Goal: Check status: Check status

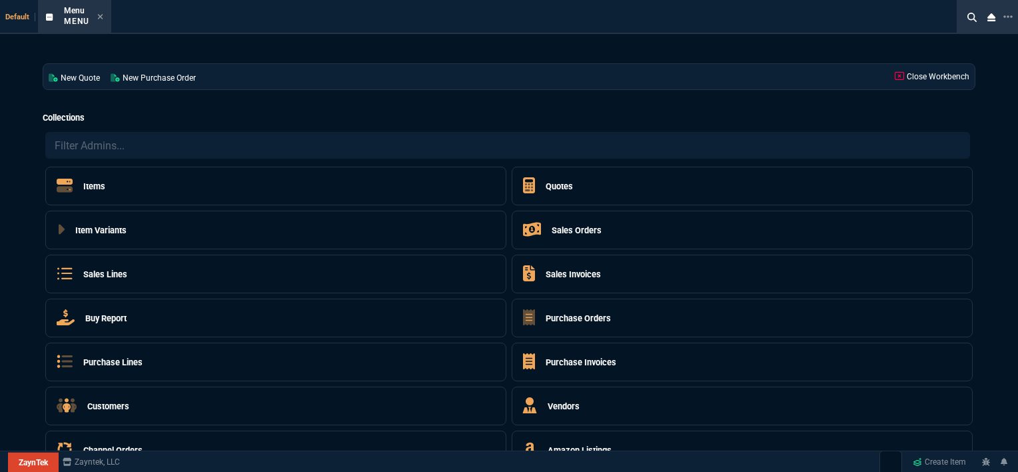
select select "12: [PERSON_NAME]"
click at [100, 15] on icon at bounding box center [100, 16] width 5 height 5
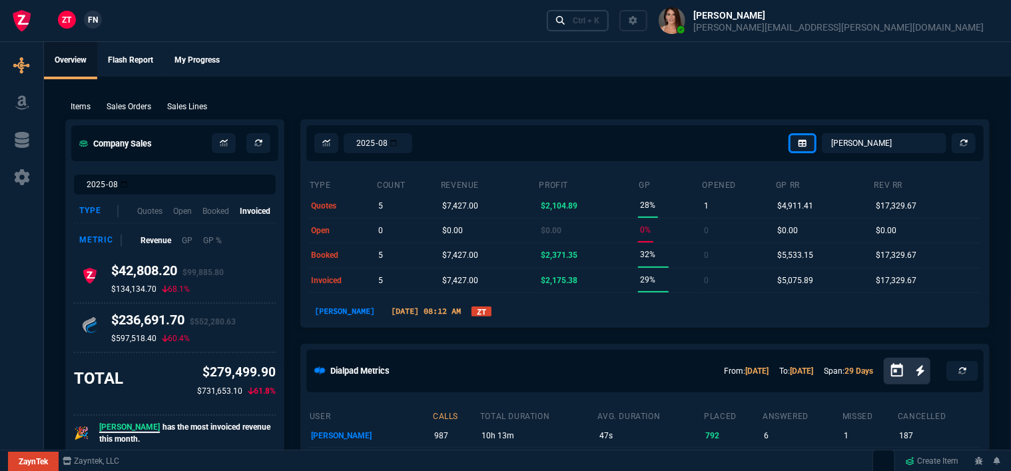
click at [599, 22] on div "Ctrl + K" at bounding box center [586, 20] width 27 height 11
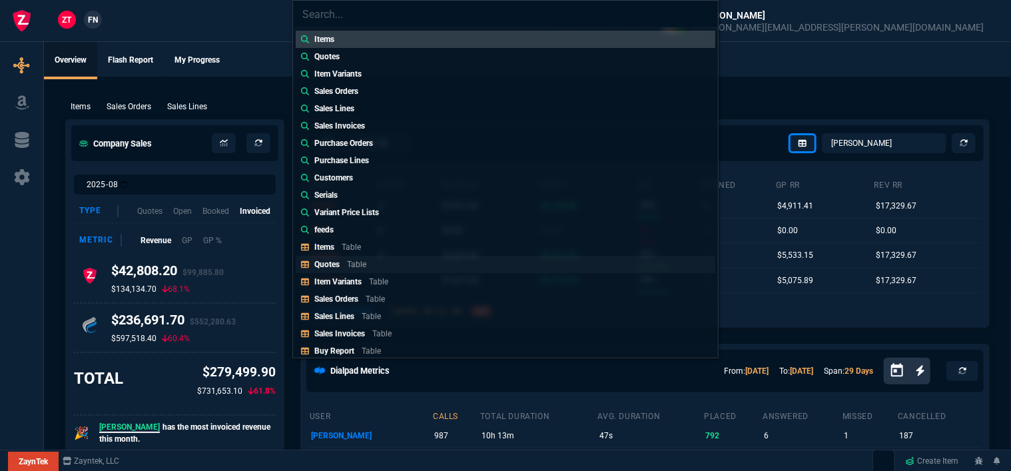
click at [349, 261] on p "Table" at bounding box center [356, 264] width 19 height 9
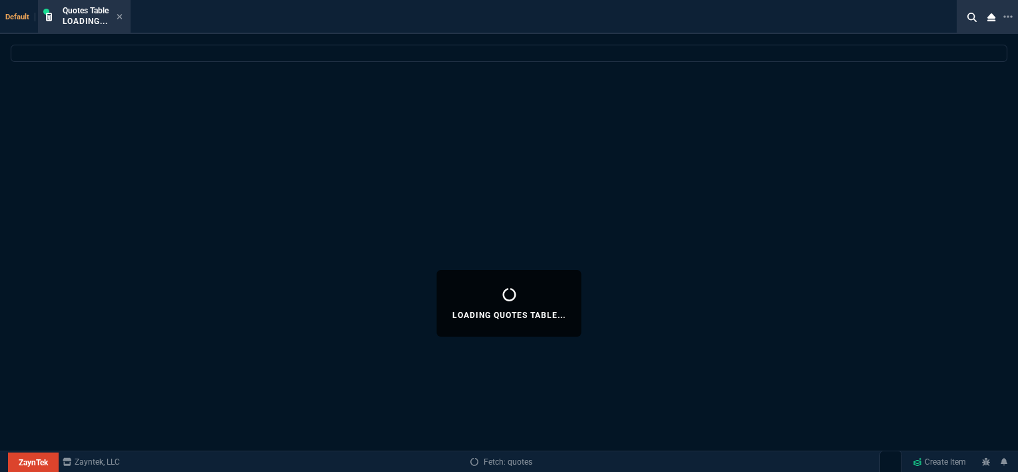
select select
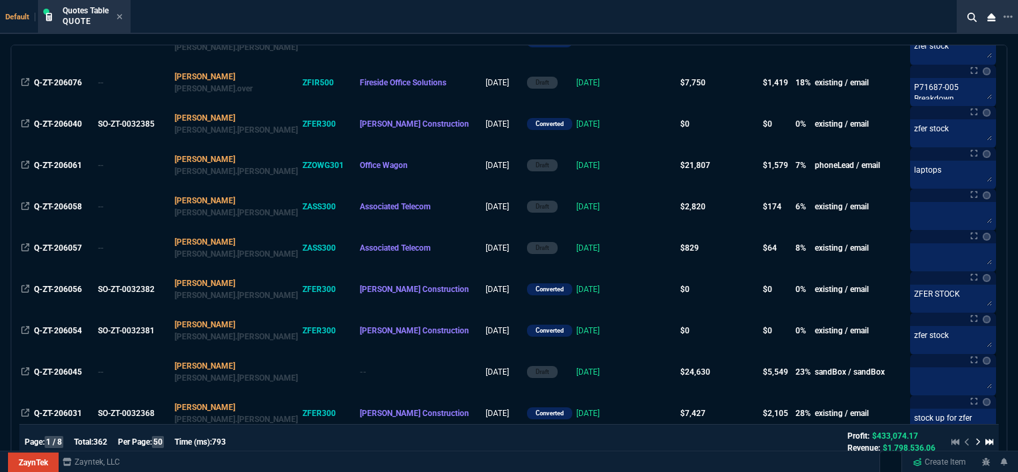
scroll to position [200, 0]
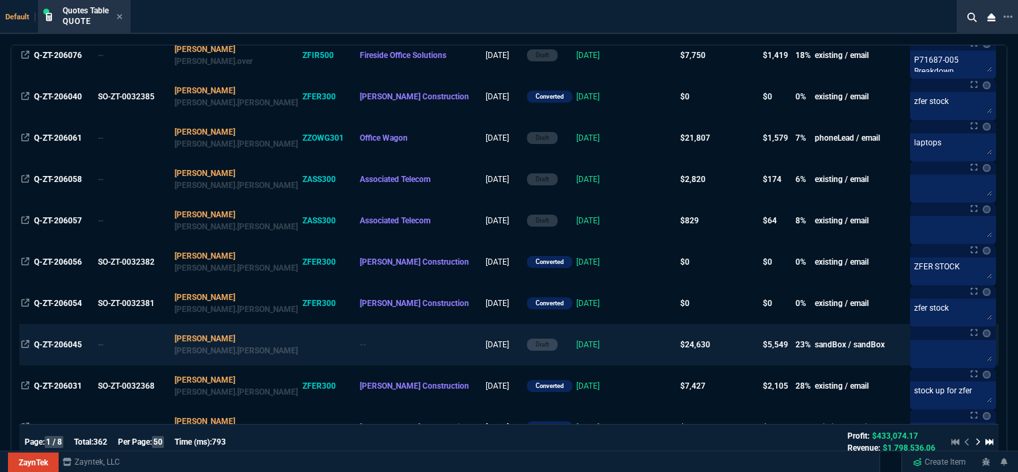
click at [627, 346] on td at bounding box center [652, 344] width 51 height 41
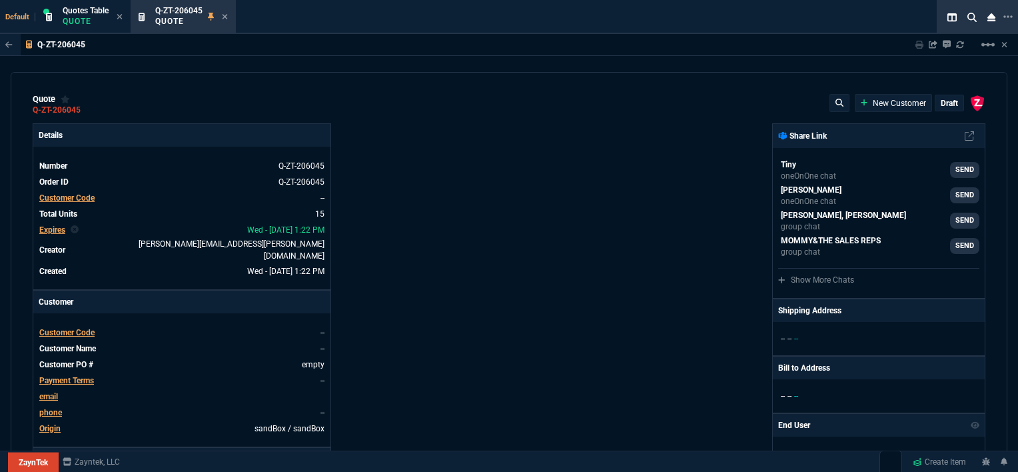
type input "100"
type input "995"
type input "10"
type input "19"
type input "265"
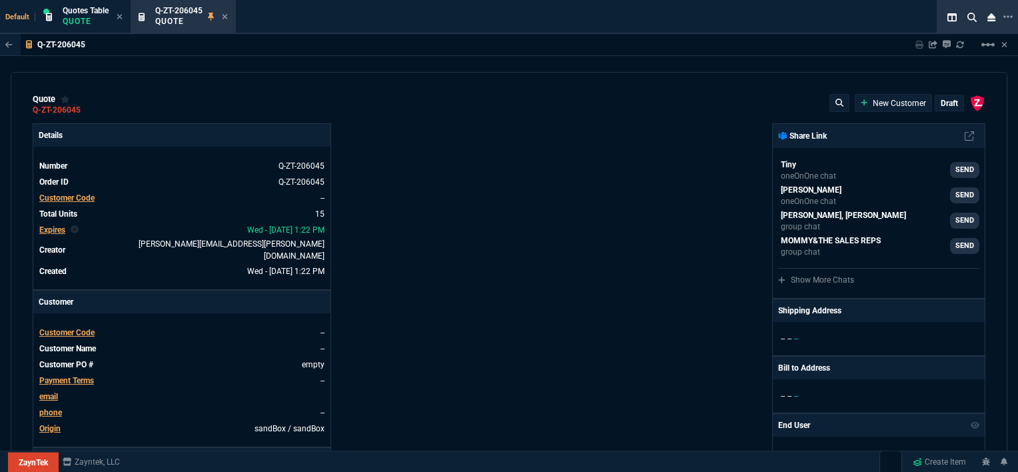
type input "18"
type input "211"
type input "100"
type input "2085"
type input "100"
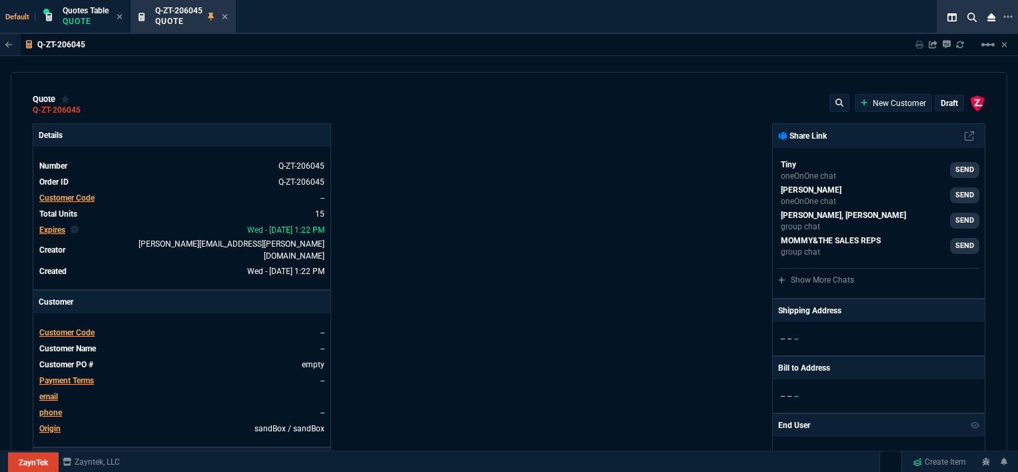
type input "1665"
type input "8"
type input "209"
type input "20"
type input "715"
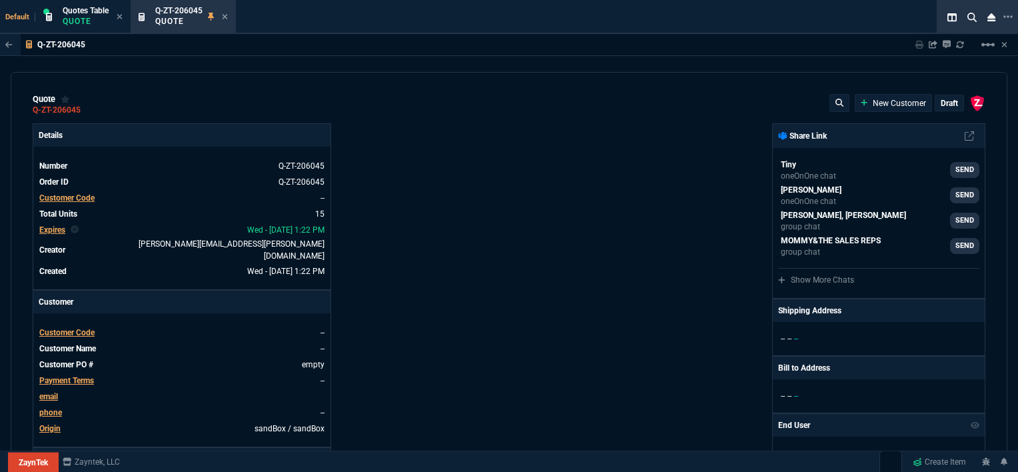
type input "3"
type input "12"
type input "11"
type input "88"
type input "2"
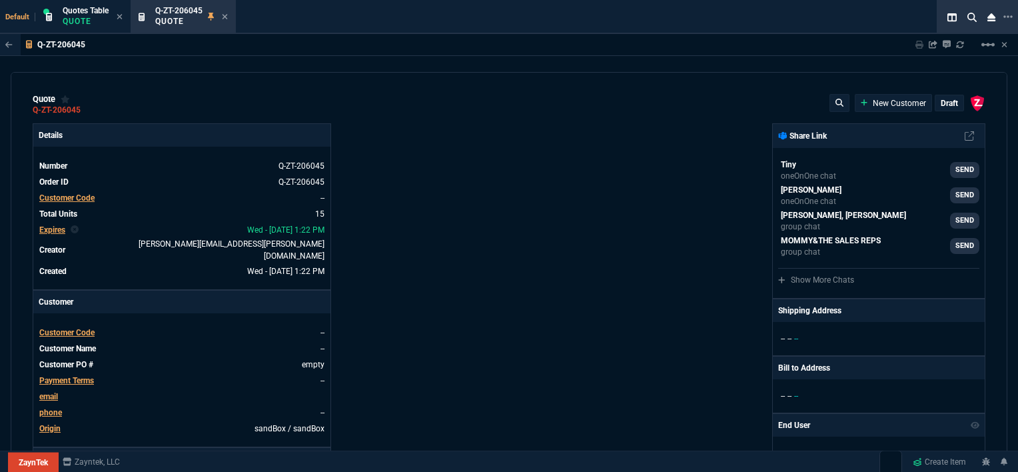
type input "33"
type input "10"
type input "121"
type input "3"
type input "75"
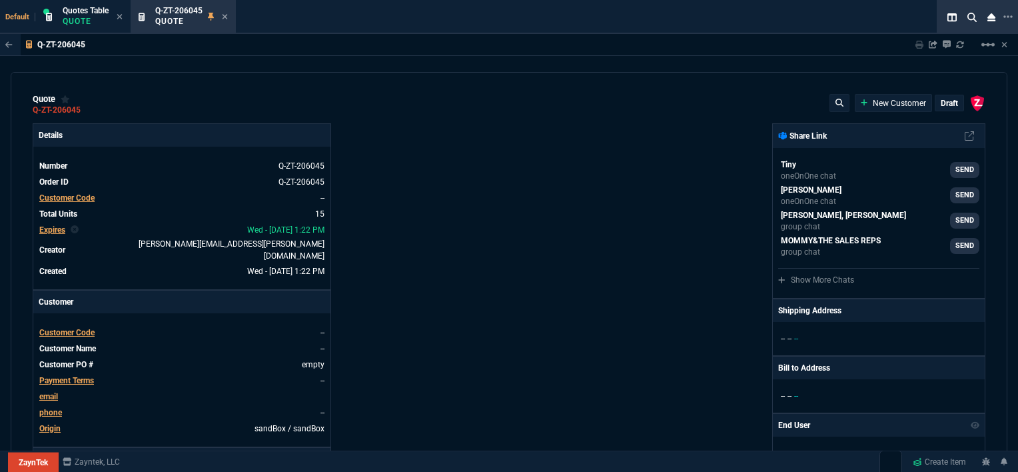
type input "2"
type input "59"
type input "0"
type input "1260.57"
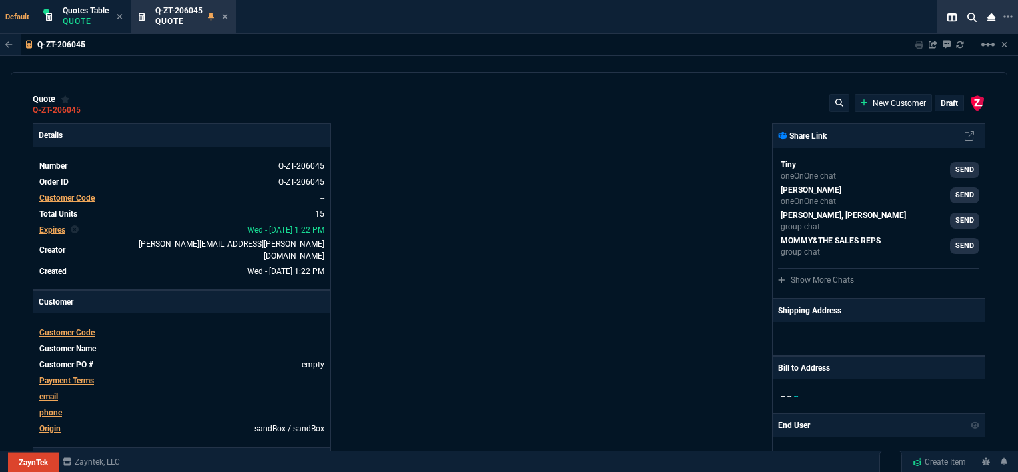
type input "1178.09"
type input "1908.52"
type input "1746.35"
type input "2844.07"
type input "2494.8"
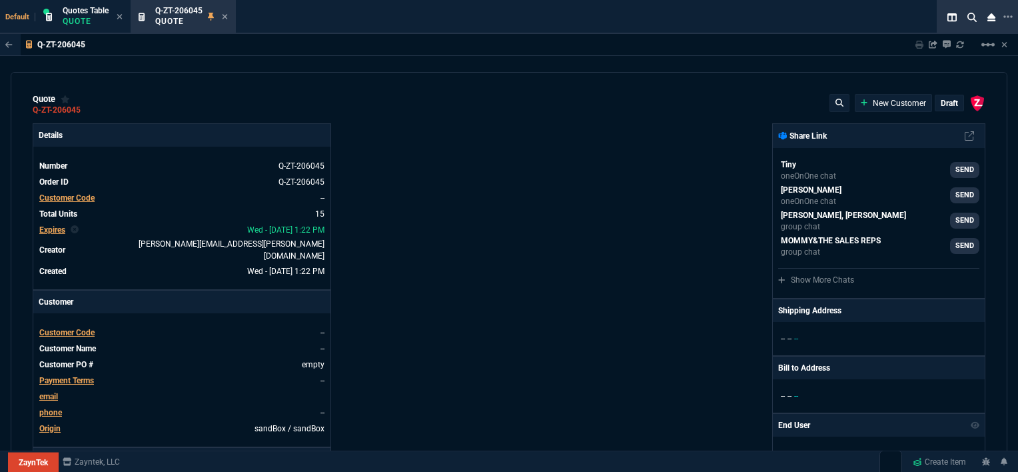
type input "3548.15"
type input "4041.58"
type input "699"
type input "1049"
type input "1999"
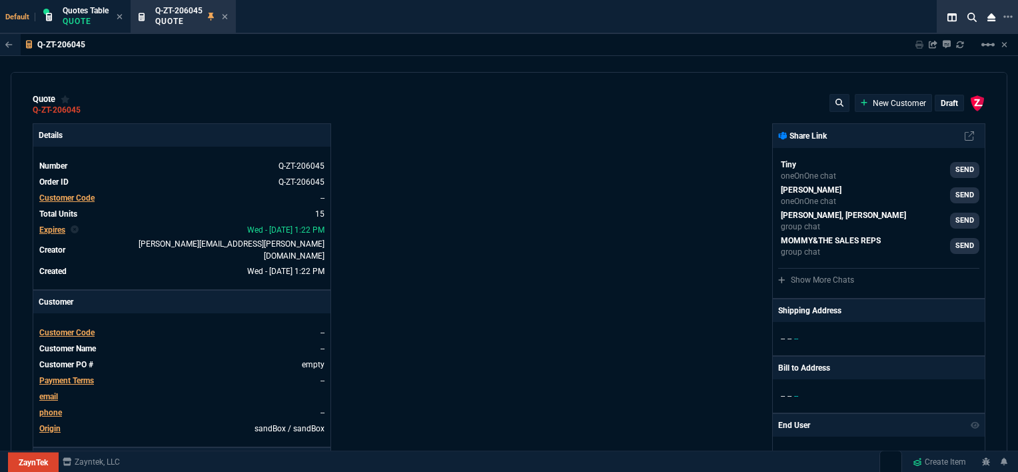
type input "1649"
type input "4352.04"
type input "4964.65"
type input "6409.36"
type input "21"
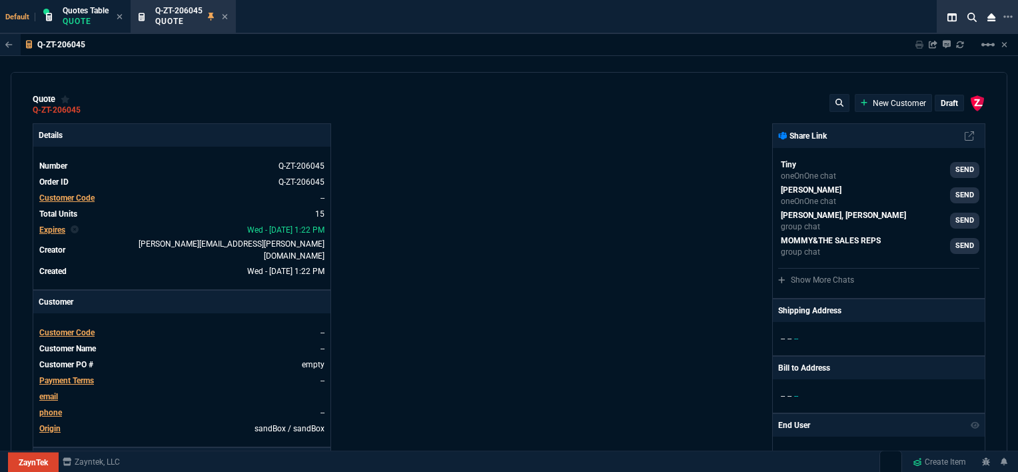
type input "34"
type input "26"
type input "34"
type input "27"
type input "33"
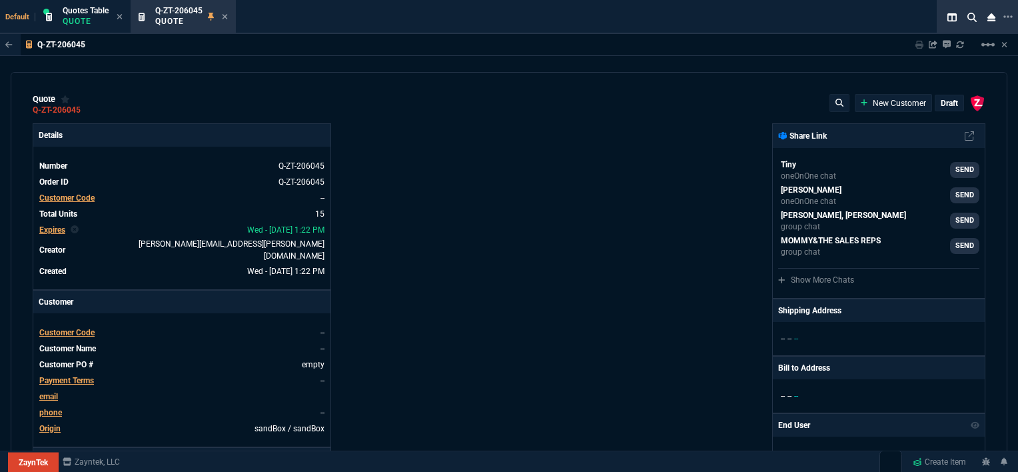
type input "29"
type input "10"
type input "33"
type input "26"
type input "33"
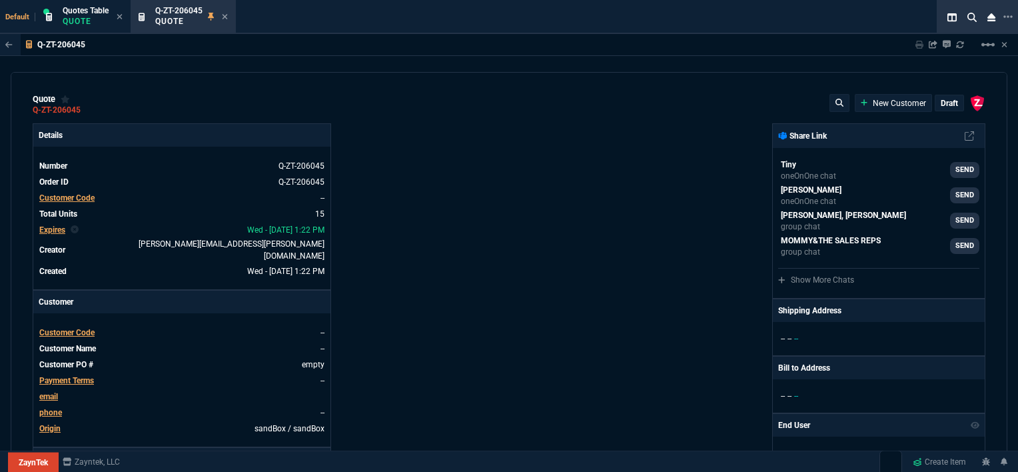
type input "27"
type input "33"
type input "26"
type input "100"
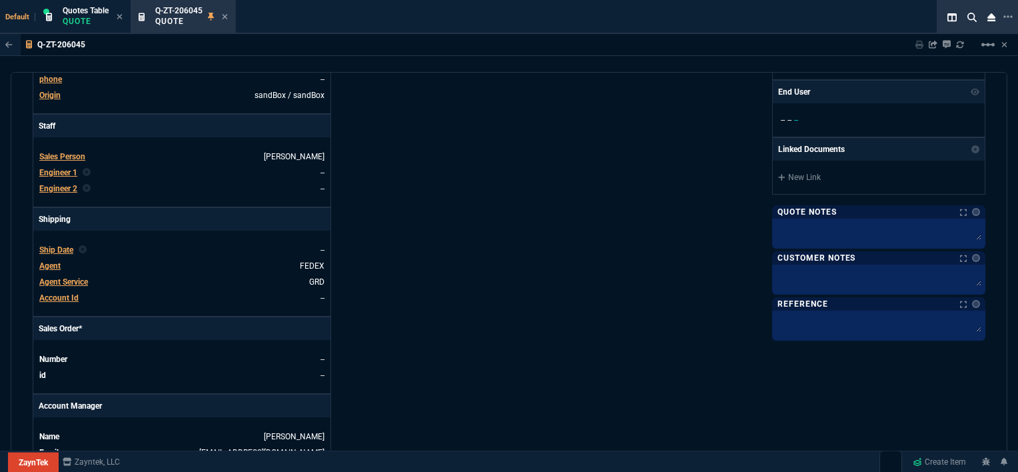
scroll to position [666, 0]
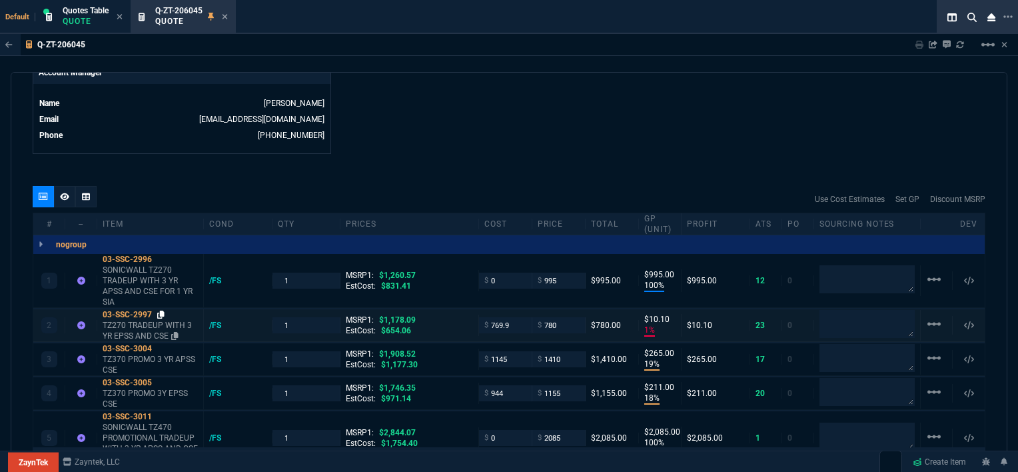
click at [162, 310] on icon at bounding box center [160, 314] width 7 height 8
click at [161, 344] on icon at bounding box center [160, 348] width 7 height 8
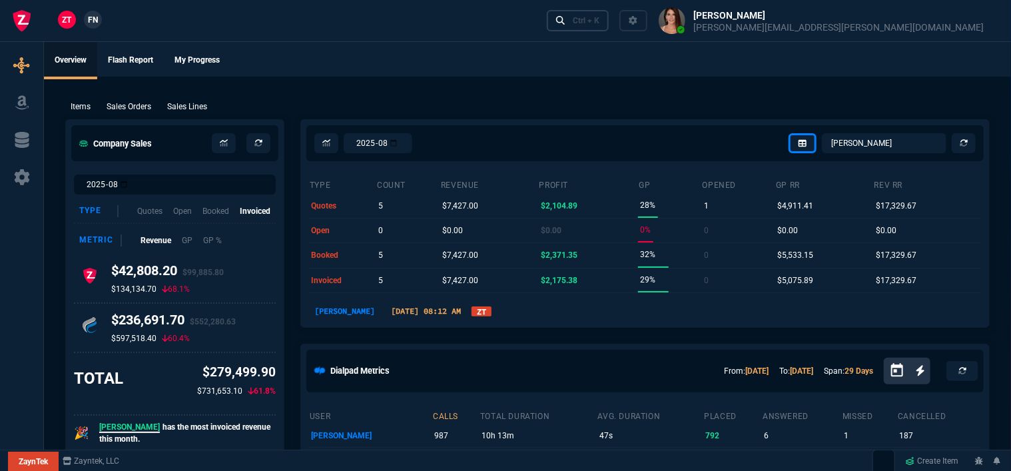
click at [599, 21] on div "Ctrl + K" at bounding box center [586, 20] width 27 height 11
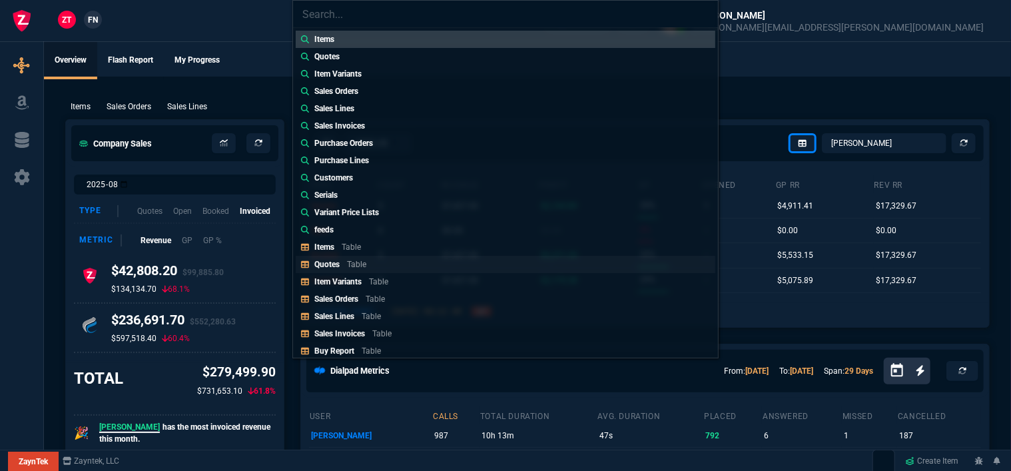
click at [390, 265] on link "Quotes Table" at bounding box center [506, 264] width 420 height 17
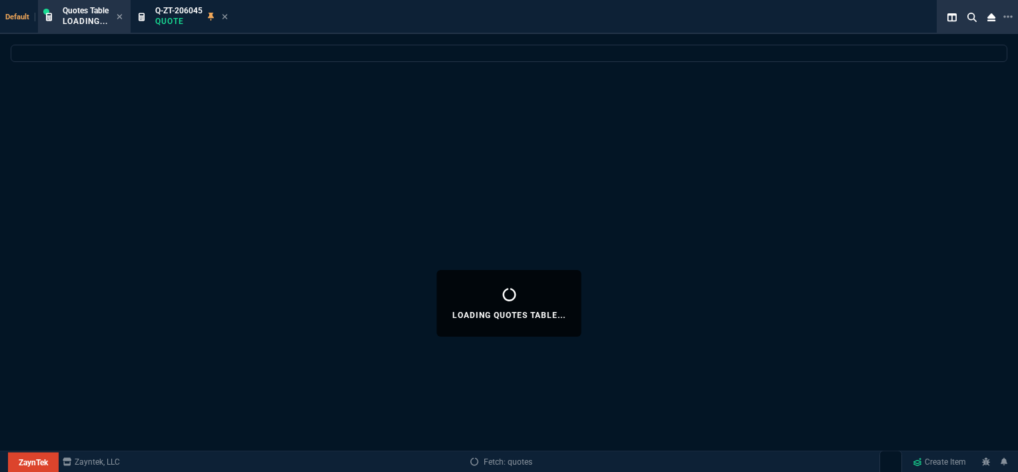
select select
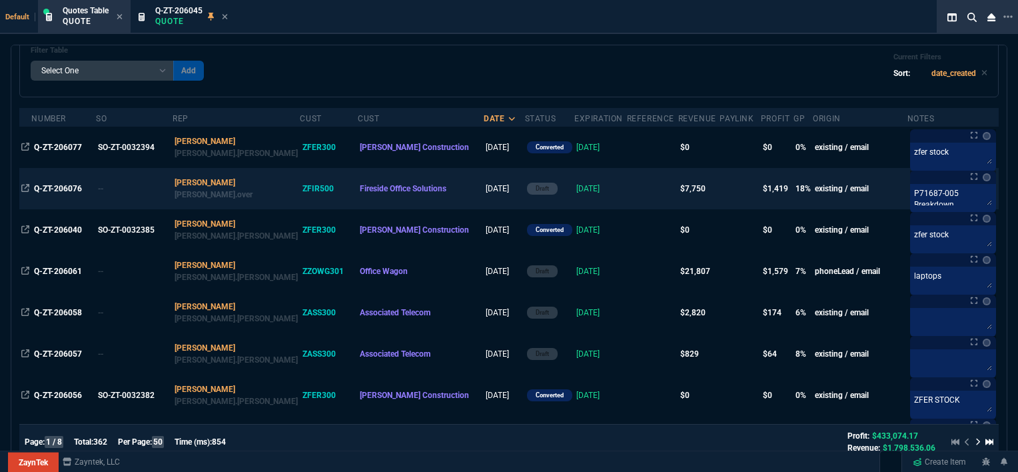
scroll to position [133, 0]
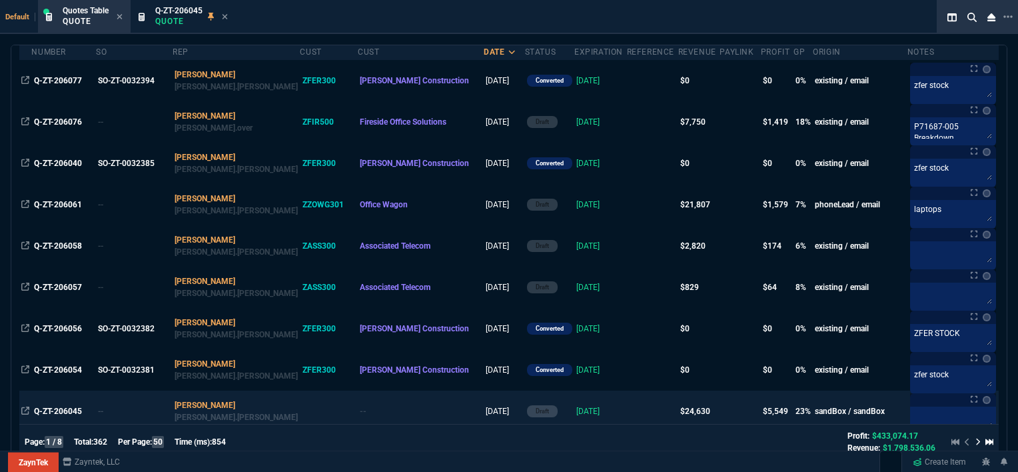
click at [627, 413] on td at bounding box center [652, 410] width 51 height 41
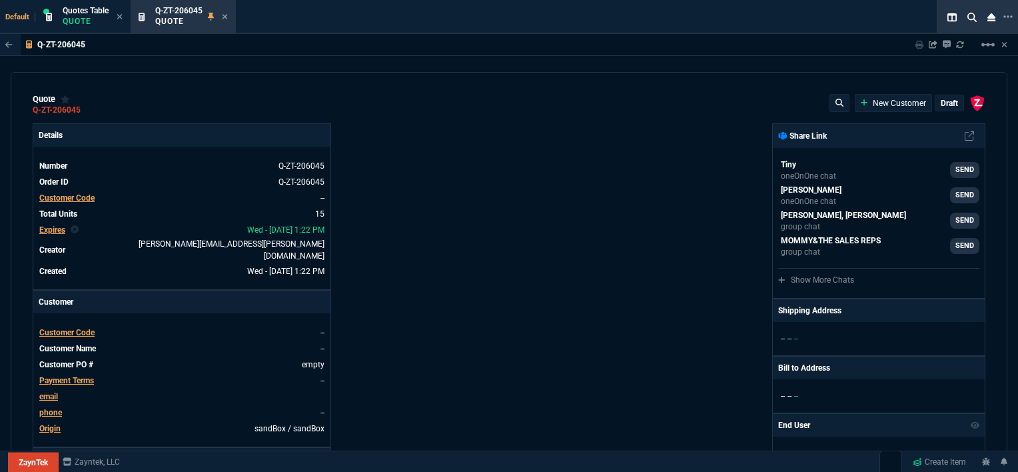
type input "100"
type input "995"
type input "10"
type input "19"
type input "265"
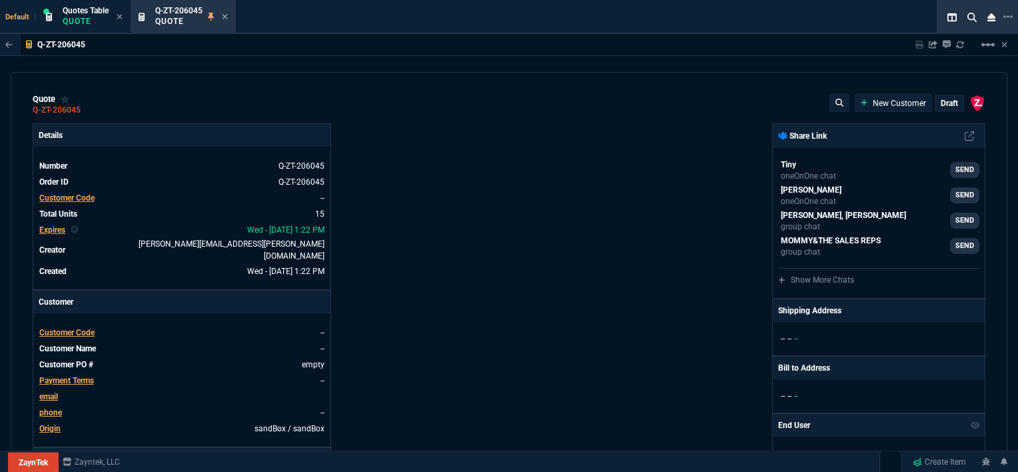
type input "18"
type input "211"
type input "100"
type input "2085"
type input "100"
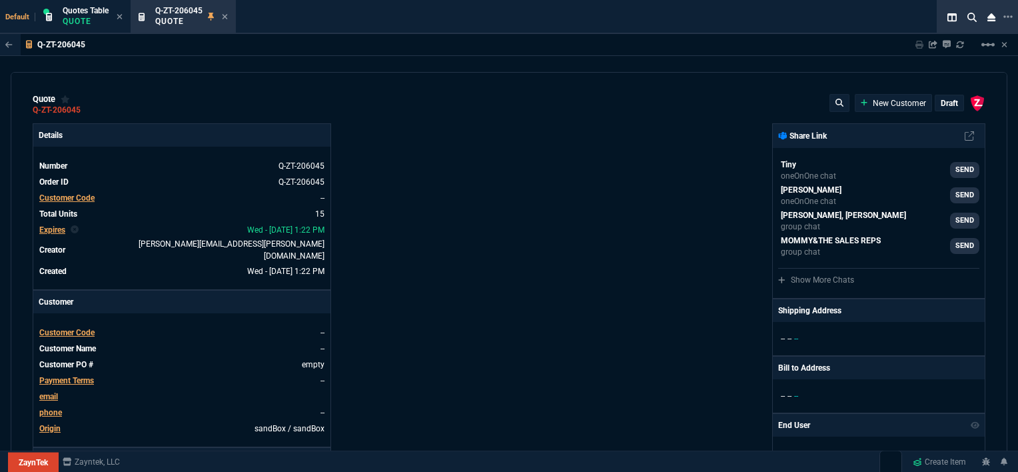
type input "1665"
type input "8"
type input "209"
type input "20"
type input "715"
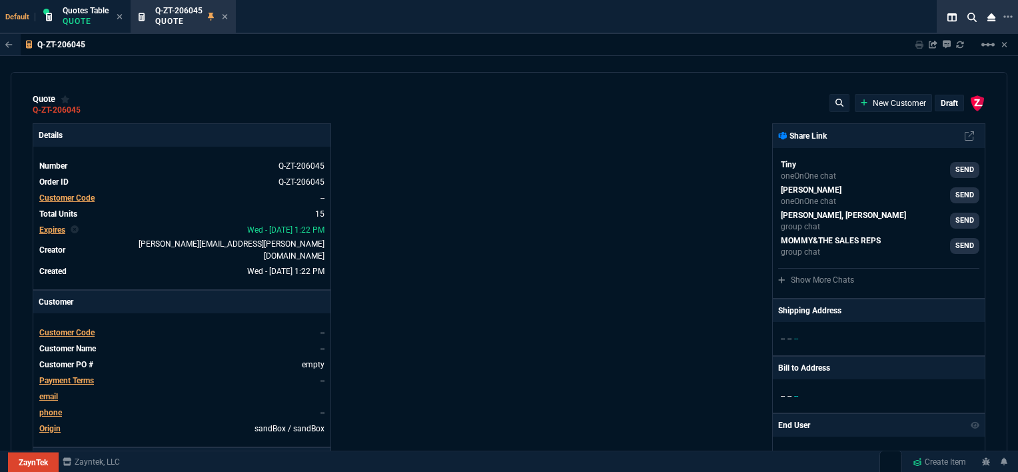
type input "3"
type input "12"
type input "11"
type input "88"
type input "2"
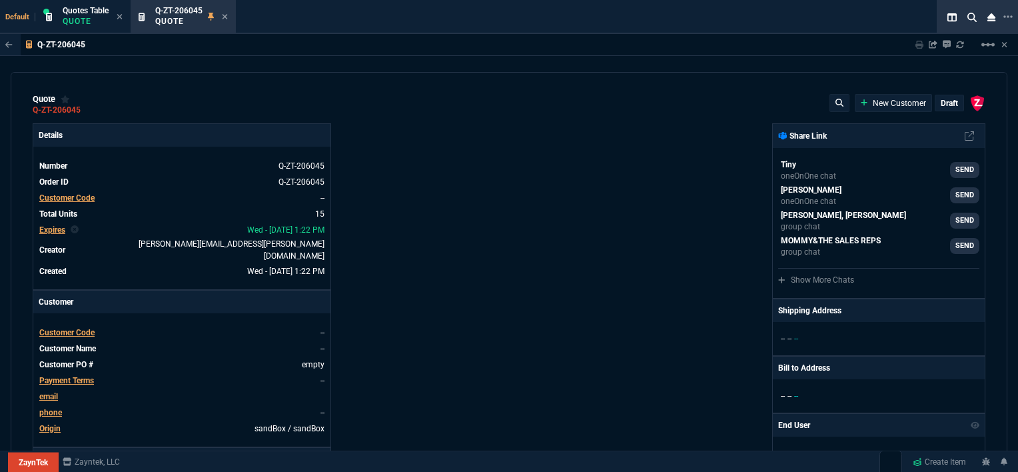
type input "33"
type input "10"
type input "121"
type input "3"
type input "75"
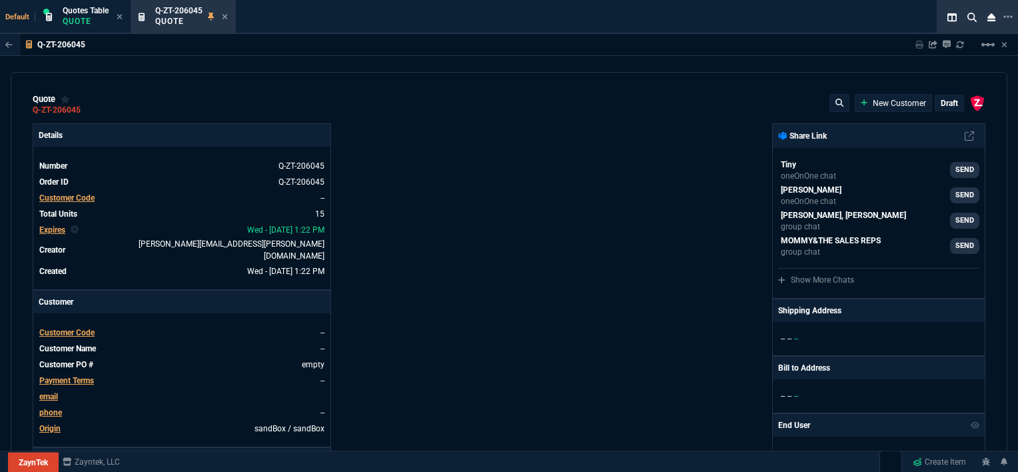
type input "2"
type input "59"
type input "0"
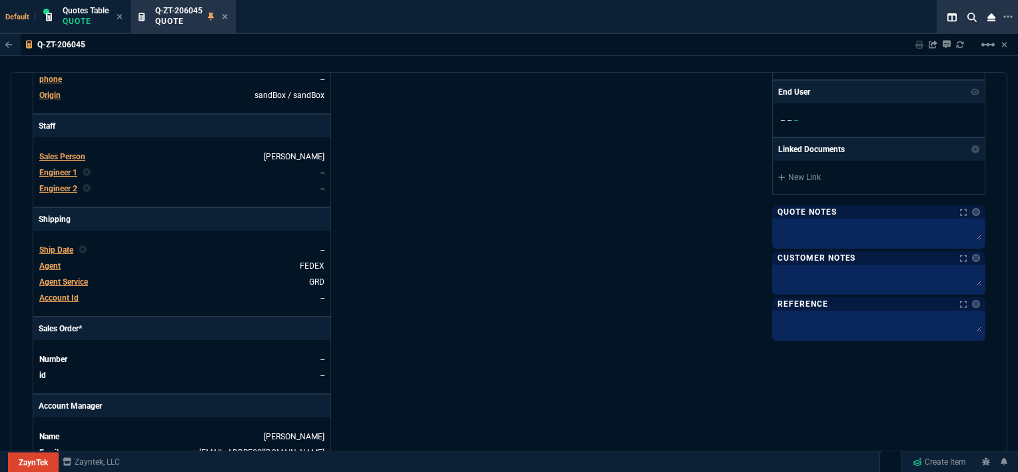
type input "1260.57"
type input "1178.09"
type input "1908.52"
type input "1746.35"
type input "2844.07"
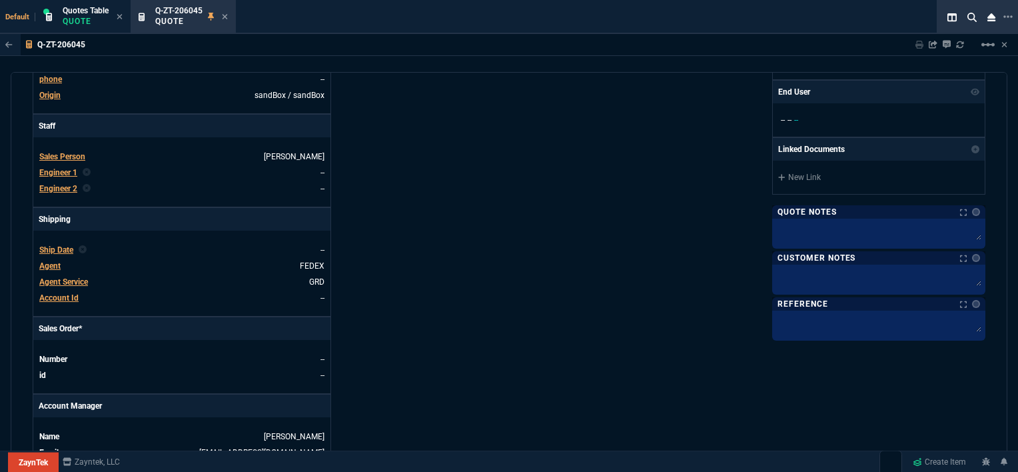
type input "2494.8"
type input "3548.15"
type input "4041.58"
type input "699"
type input "1049"
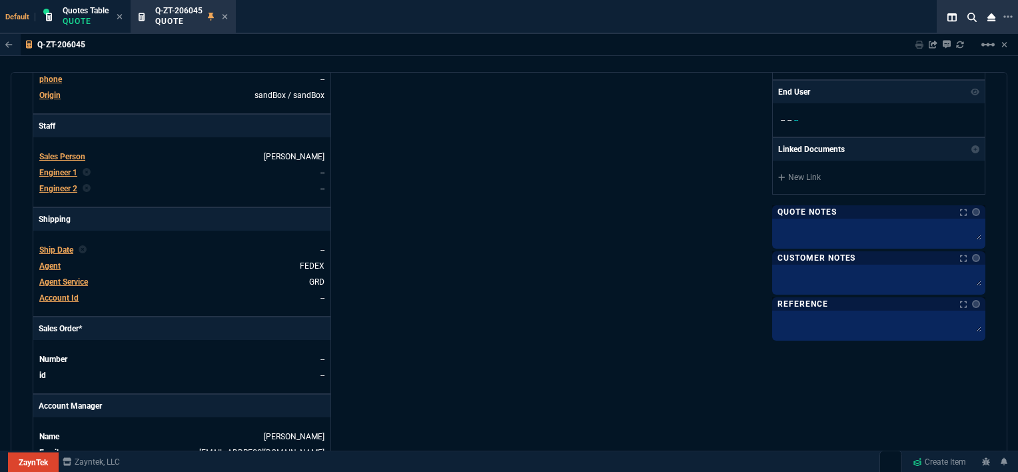
type input "1999"
type input "1649"
type input "4352.04"
type input "4964.65"
type input "6409.36"
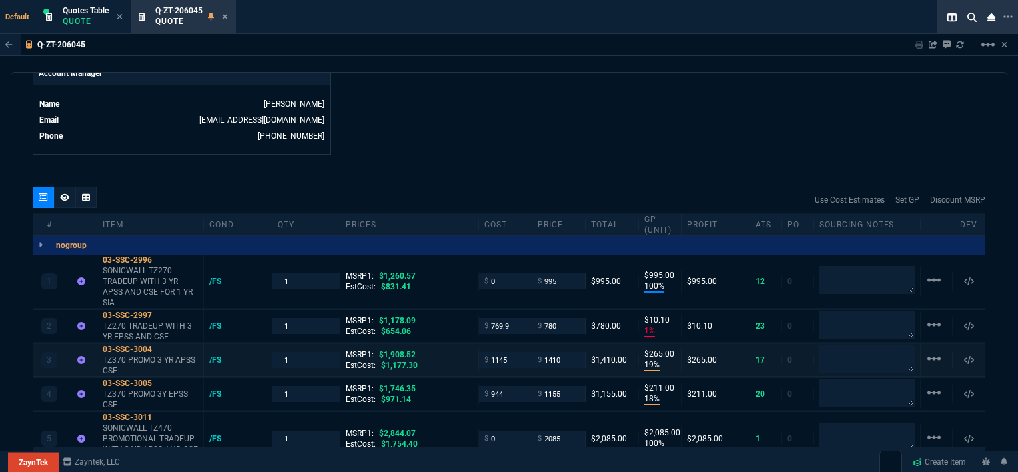
type input "21"
type input "34"
type input "26"
type input "34"
type input "27"
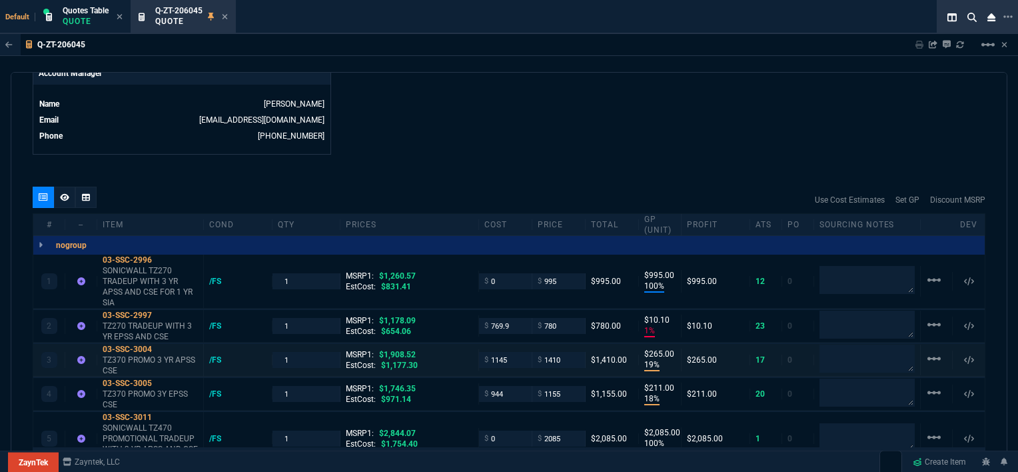
type input "33"
type input "29"
type input "10"
type input "33"
type input "26"
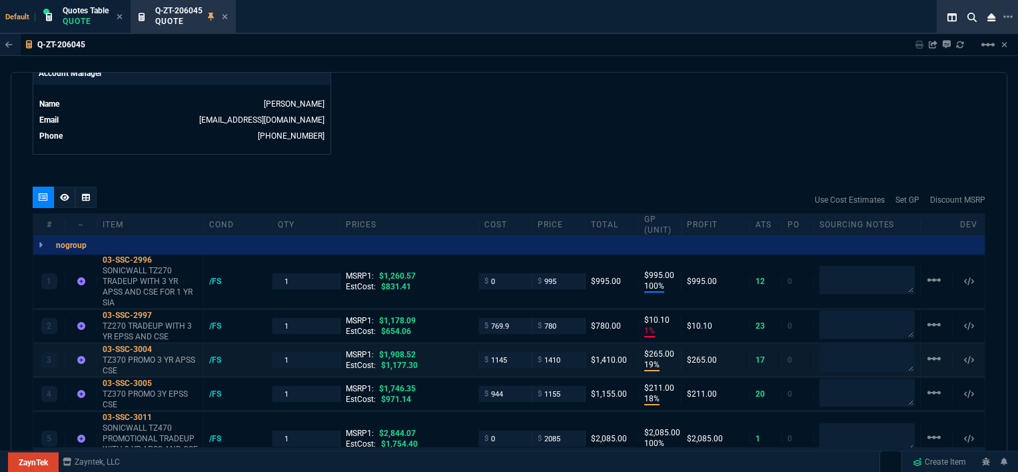
type input "33"
type input "27"
type input "33"
type input "26"
type input "100"
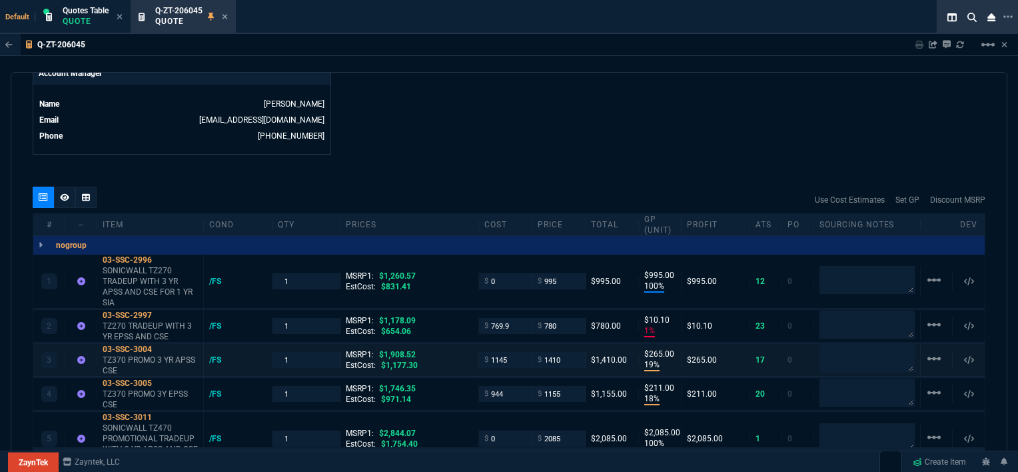
scroll to position [666, 0]
click at [164, 378] on icon at bounding box center [160, 382] width 7 height 8
click at [224, 15] on icon at bounding box center [224, 16] width 5 height 5
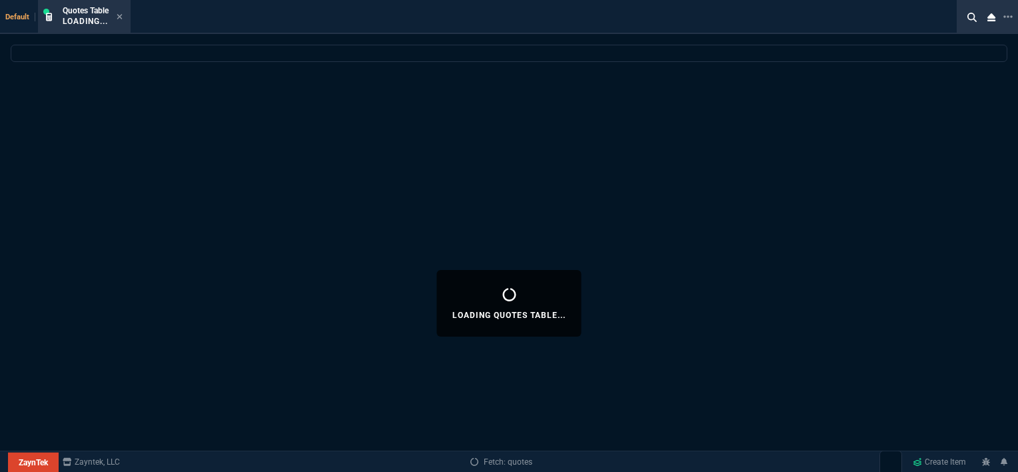
select select
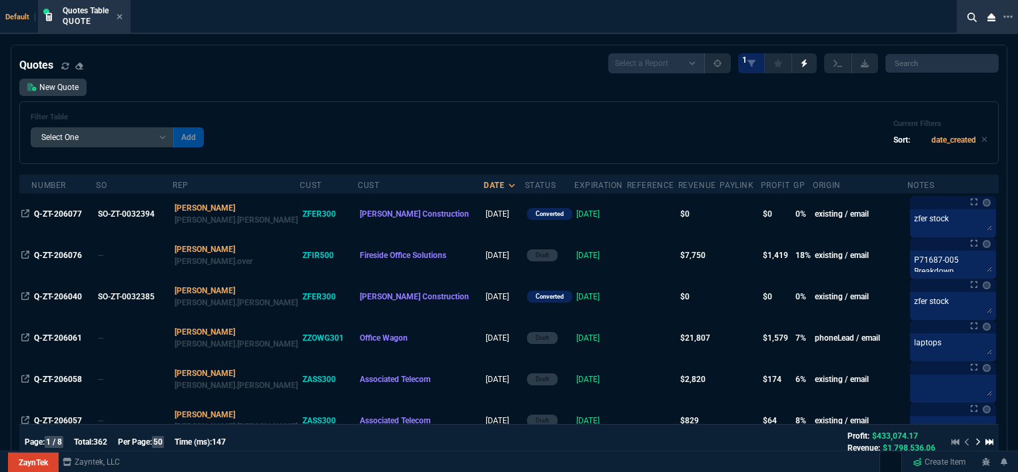
select select "12: [PERSON_NAME]"
select select
click at [119, 17] on icon at bounding box center [120, 17] width 6 height 8
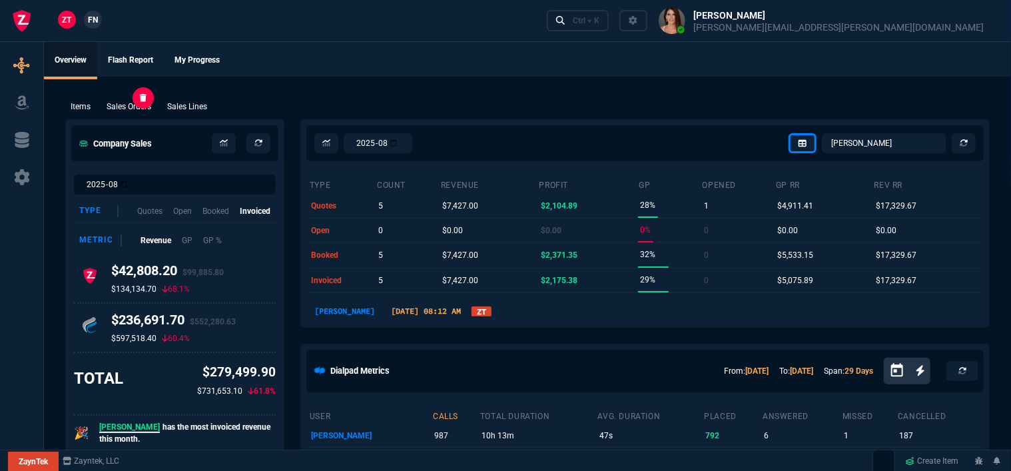
click at [143, 102] on p "Sales Orders" at bounding box center [129, 107] width 45 height 12
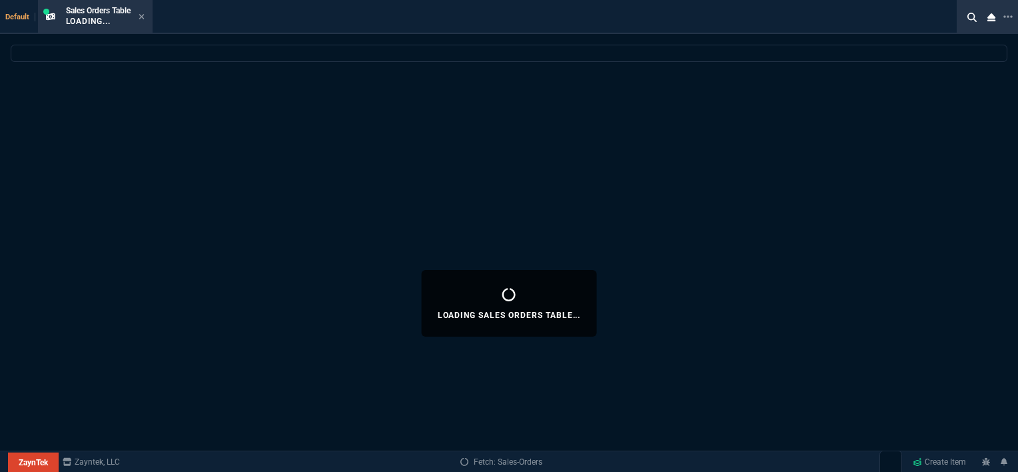
select select
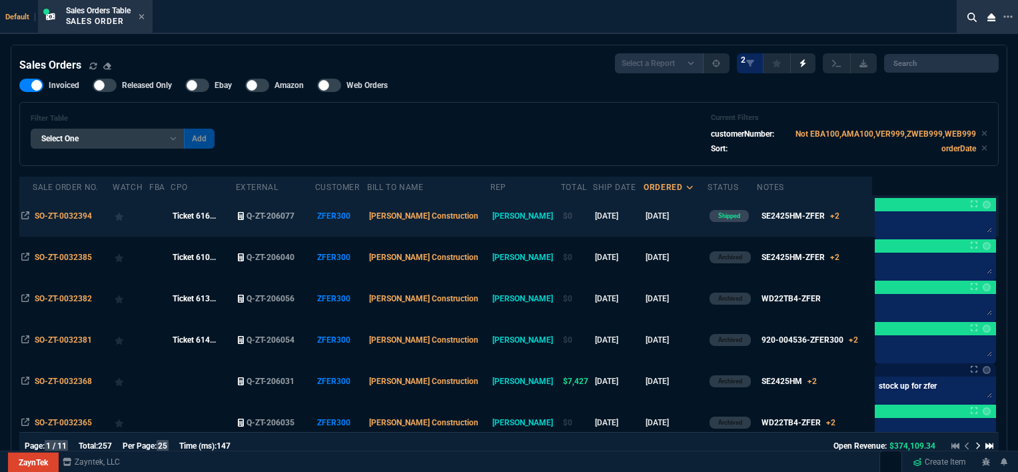
click at [674, 216] on td "8/14/25" at bounding box center [675, 215] width 64 height 41
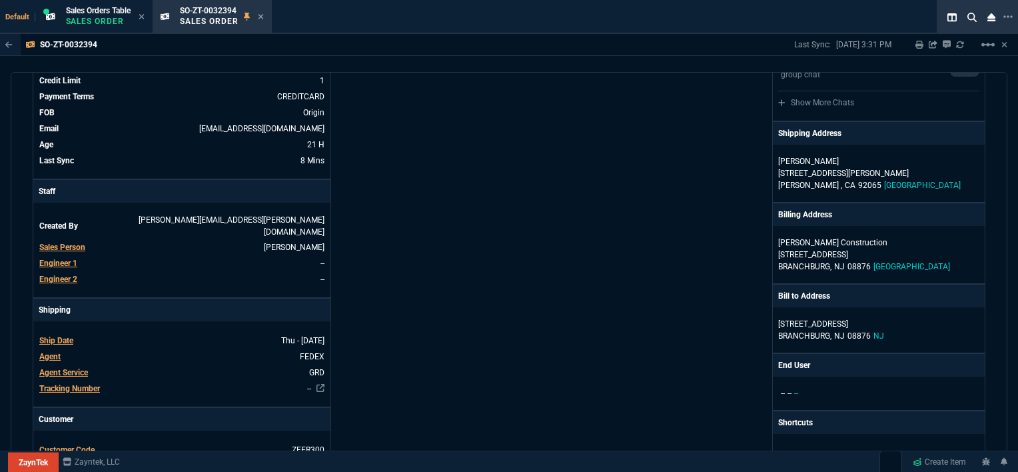
scroll to position [200, 0]
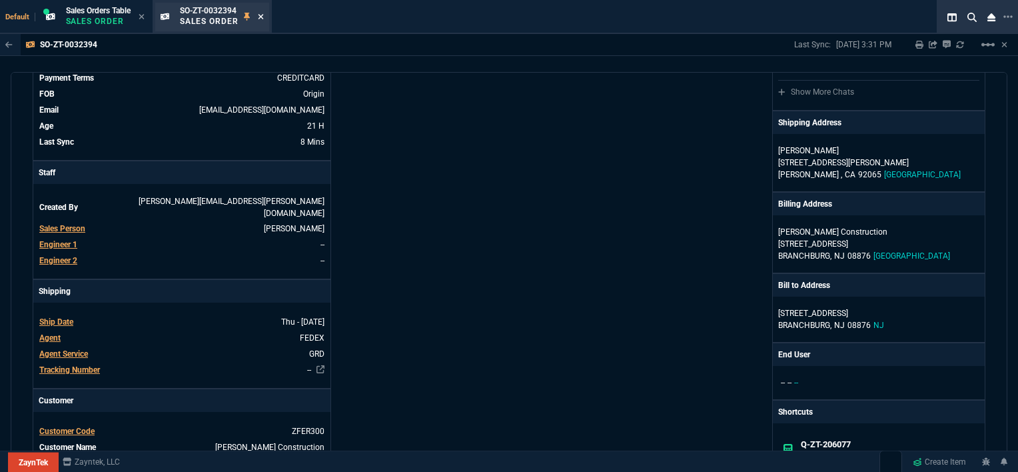
click at [264, 13] on icon at bounding box center [261, 17] width 6 height 8
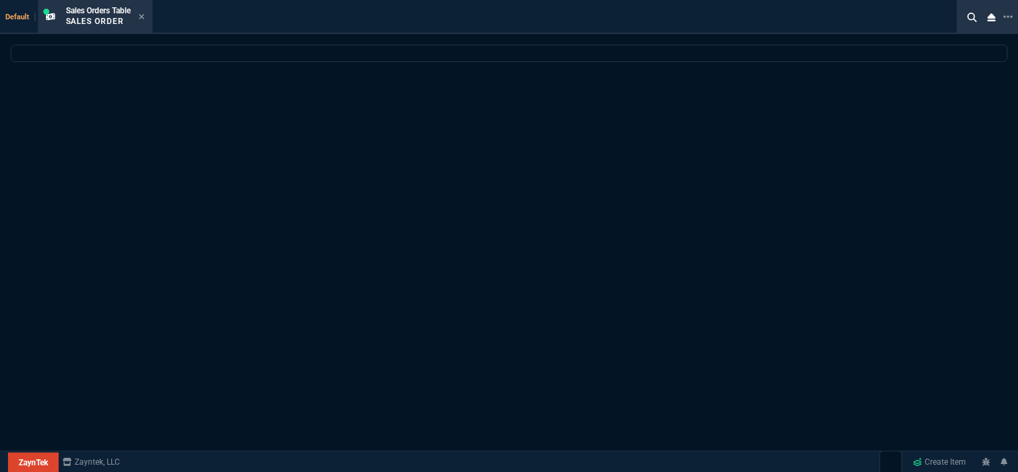
select select
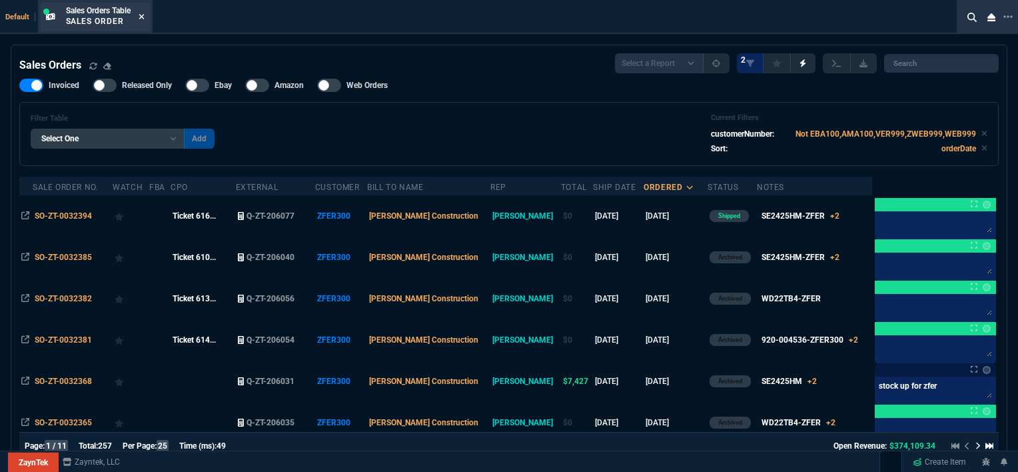
click at [143, 18] on icon at bounding box center [141, 16] width 5 height 5
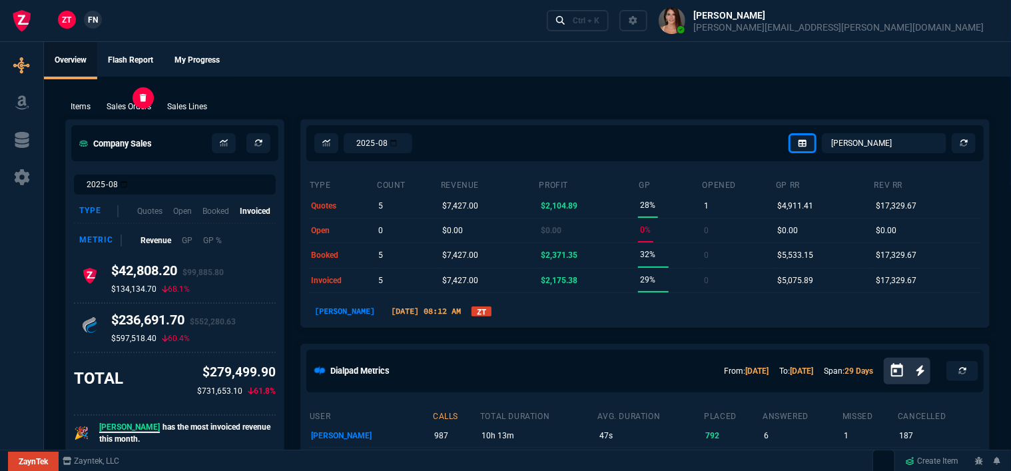
click at [132, 104] on p "Sales Orders" at bounding box center [129, 107] width 45 height 12
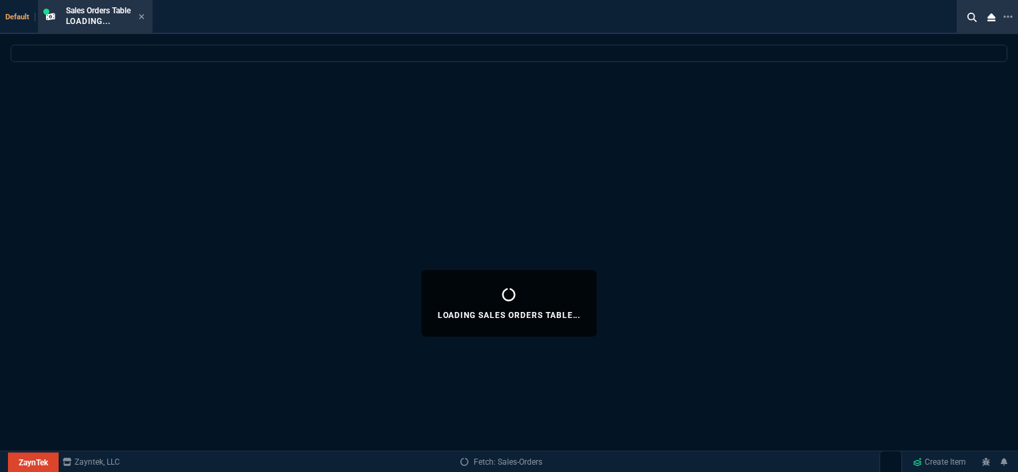
select select
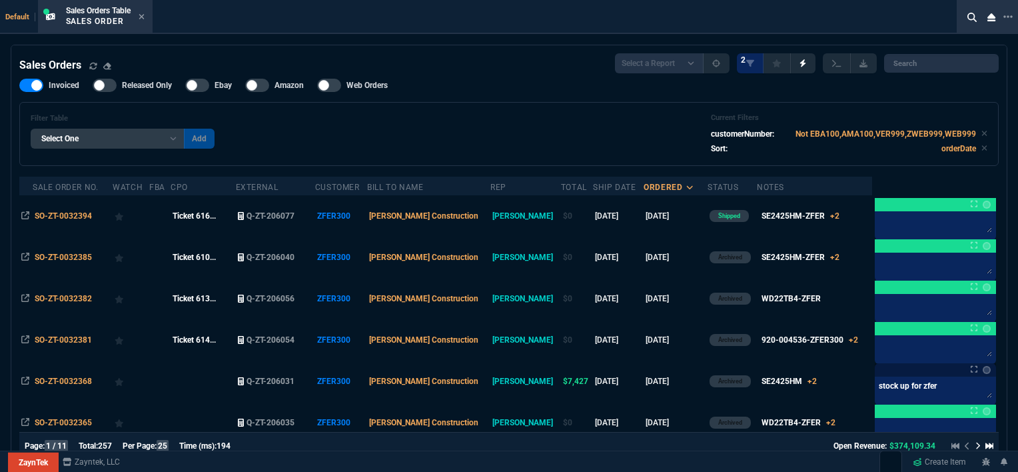
click at [661, 216] on td "8/14/25" at bounding box center [675, 215] width 64 height 41
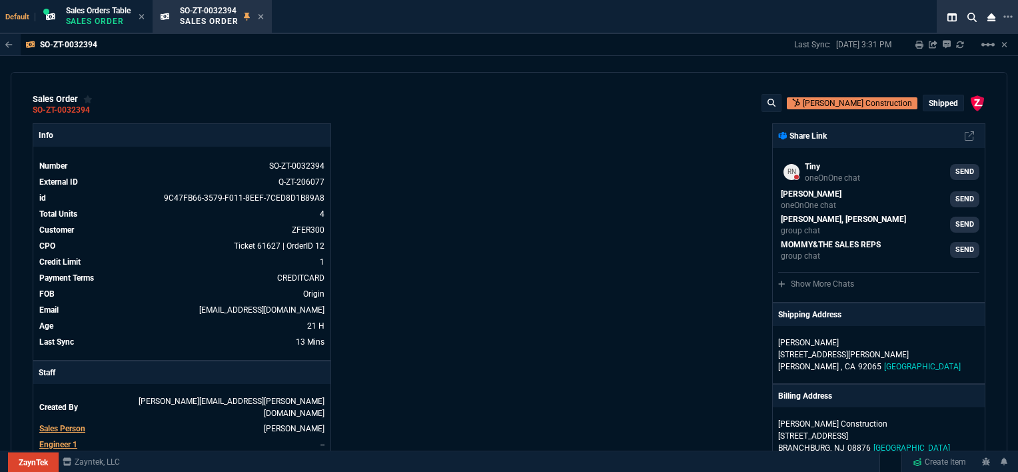
scroll to position [400, 0]
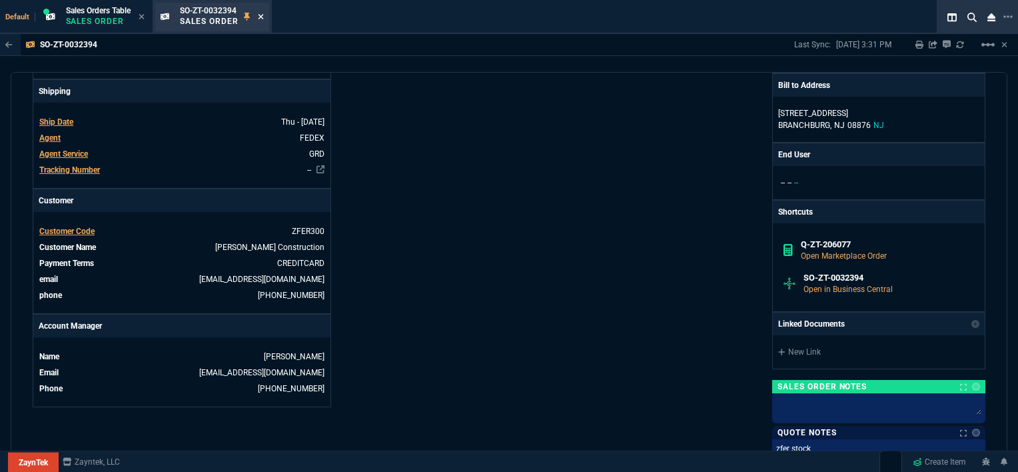
click at [261, 17] on icon at bounding box center [261, 17] width 6 height 8
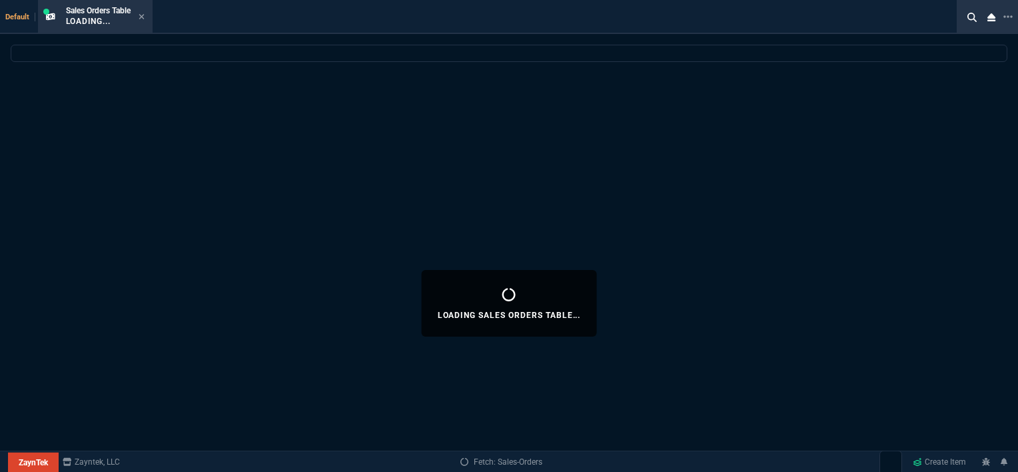
select select
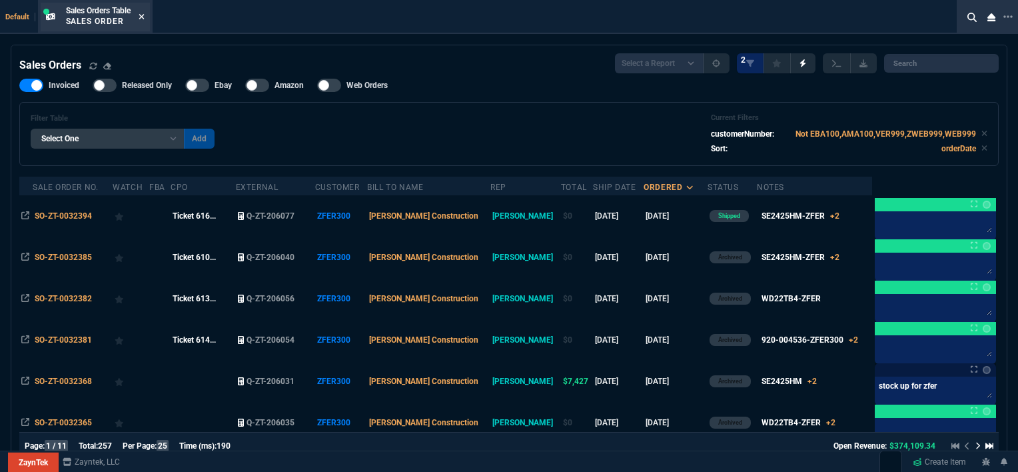
click at [145, 16] on icon at bounding box center [142, 17] width 6 height 8
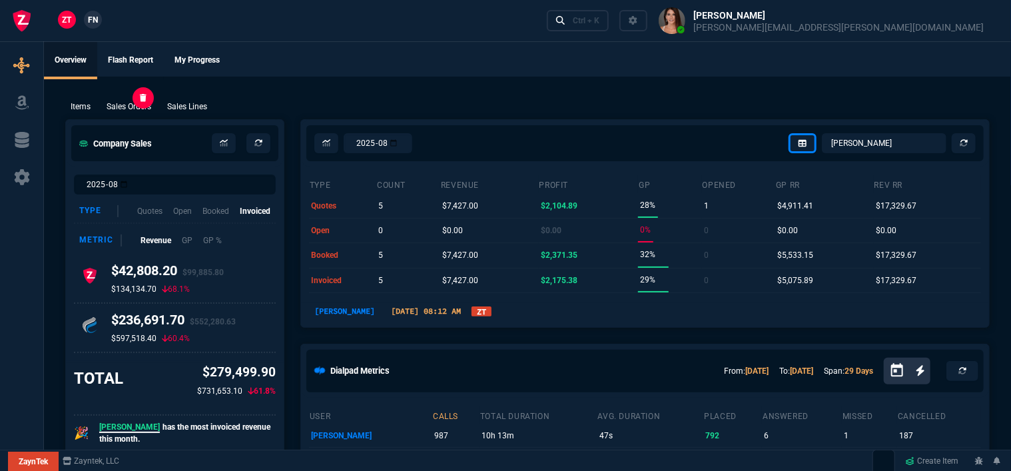
click at [142, 106] on p "Sales Orders" at bounding box center [129, 107] width 45 height 12
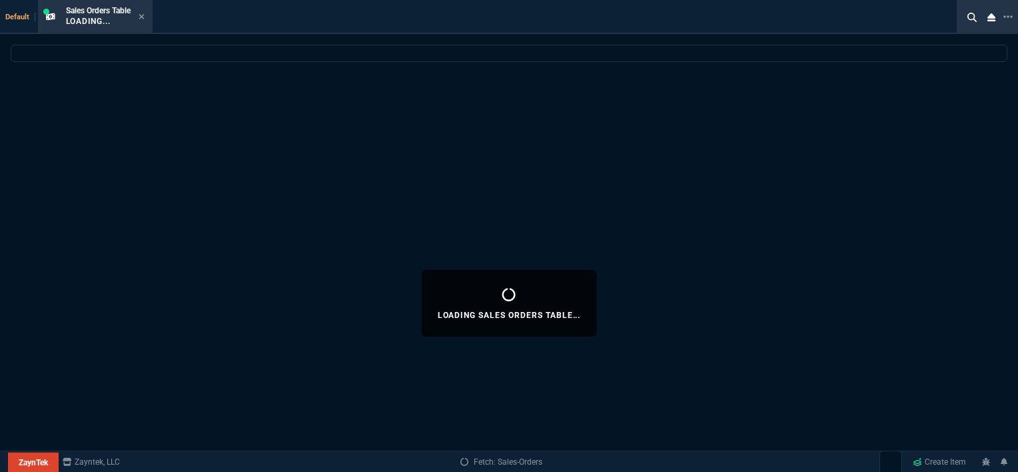
select select
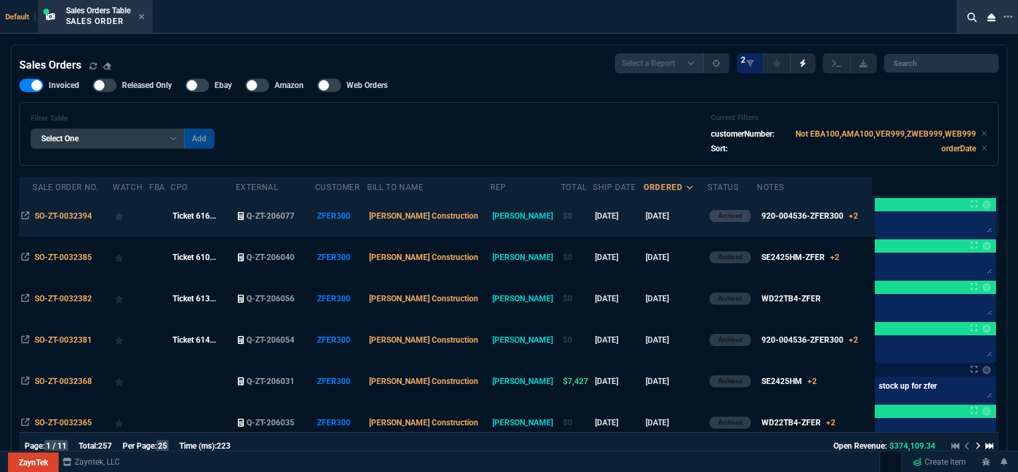
click at [145, 223] on div at bounding box center [131, 215] width 33 height 19
click at [124, 213] on icon at bounding box center [119, 217] width 9 height 8
click at [149, 224] on td at bounding box center [131, 215] width 37 height 41
click at [561, 216] on td "$0" at bounding box center [577, 215] width 32 height 41
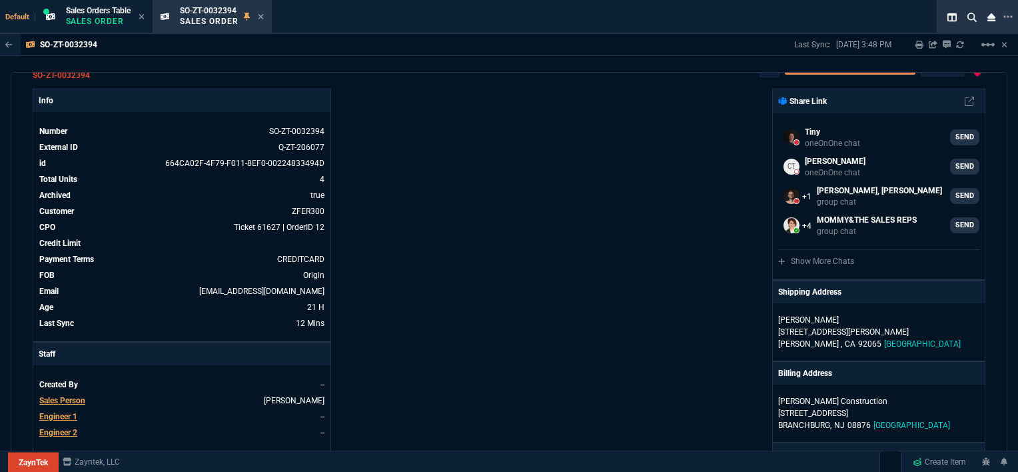
scroll to position [0, 0]
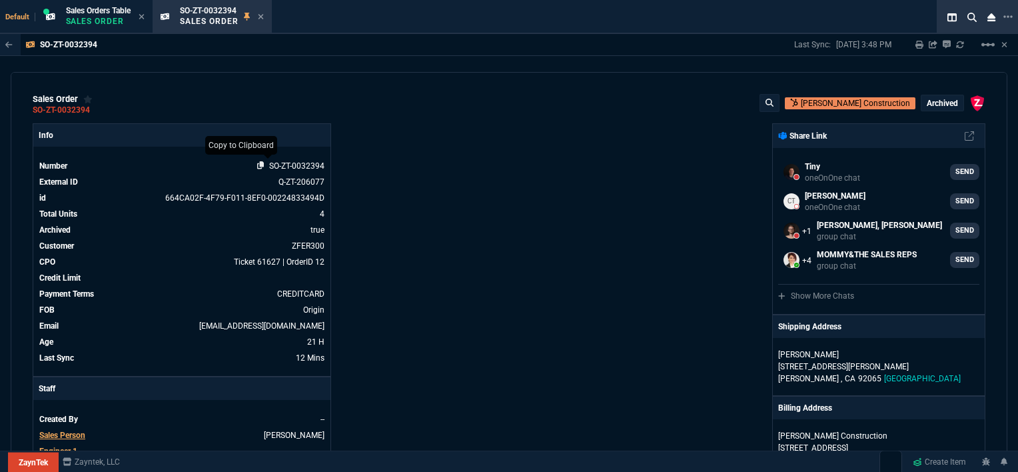
click at [257, 166] on icon at bounding box center [260, 165] width 7 height 8
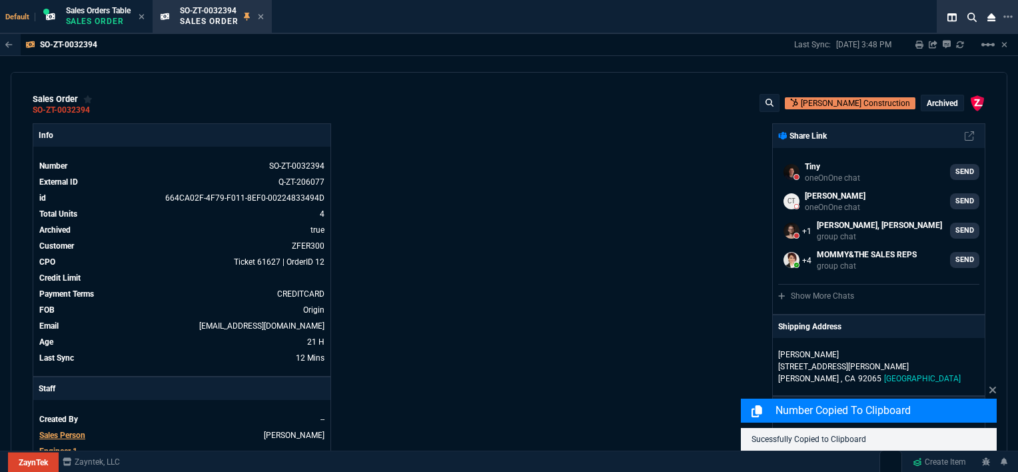
select select "12: [PERSON_NAME]"
